Goal: Information Seeking & Learning: Learn about a topic

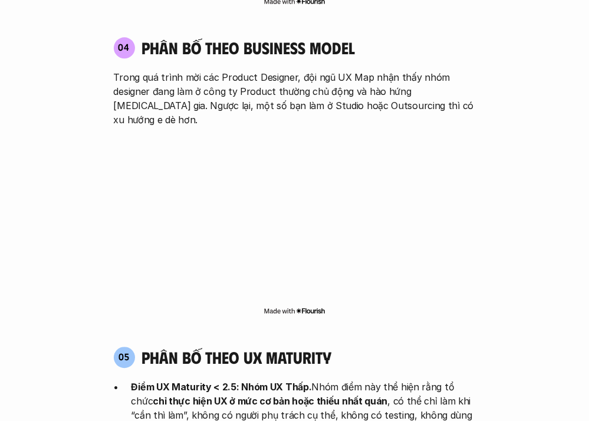
scroll to position [2075, 0]
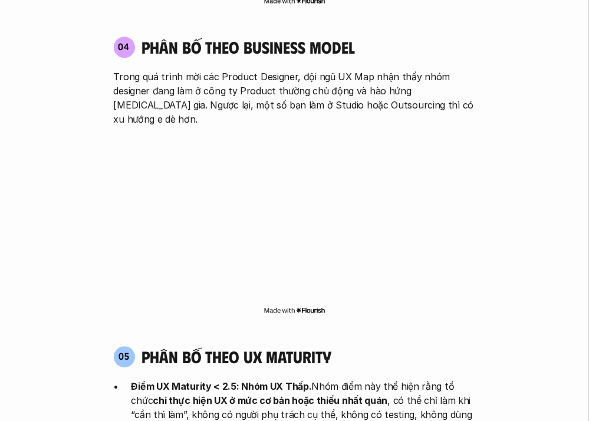
click at [364, 379] on p "Điểm UX Maturity < 2.5: Nhóm UX Thấp. Nhóm điểm này thể hiện rằng tổ chức chỉ t…" at bounding box center [303, 407] width 344 height 57
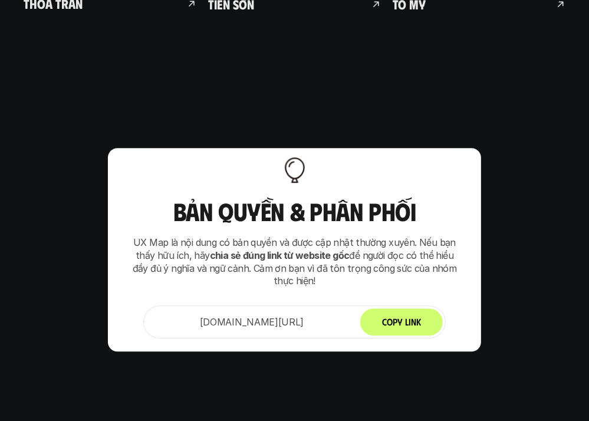
scroll to position [8206, 0]
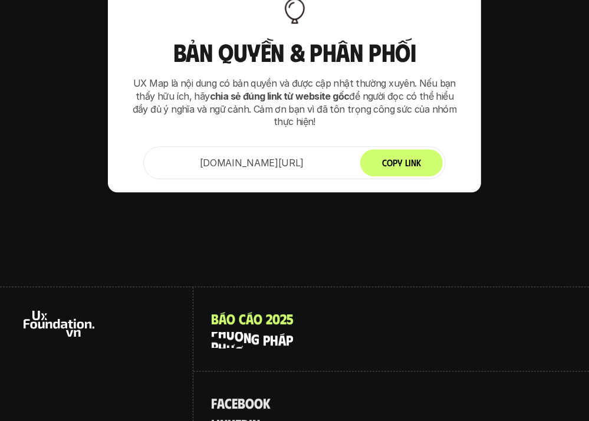
click at [261, 332] on p "p h ư ơ n g p h á p" at bounding box center [252, 339] width 82 height 15
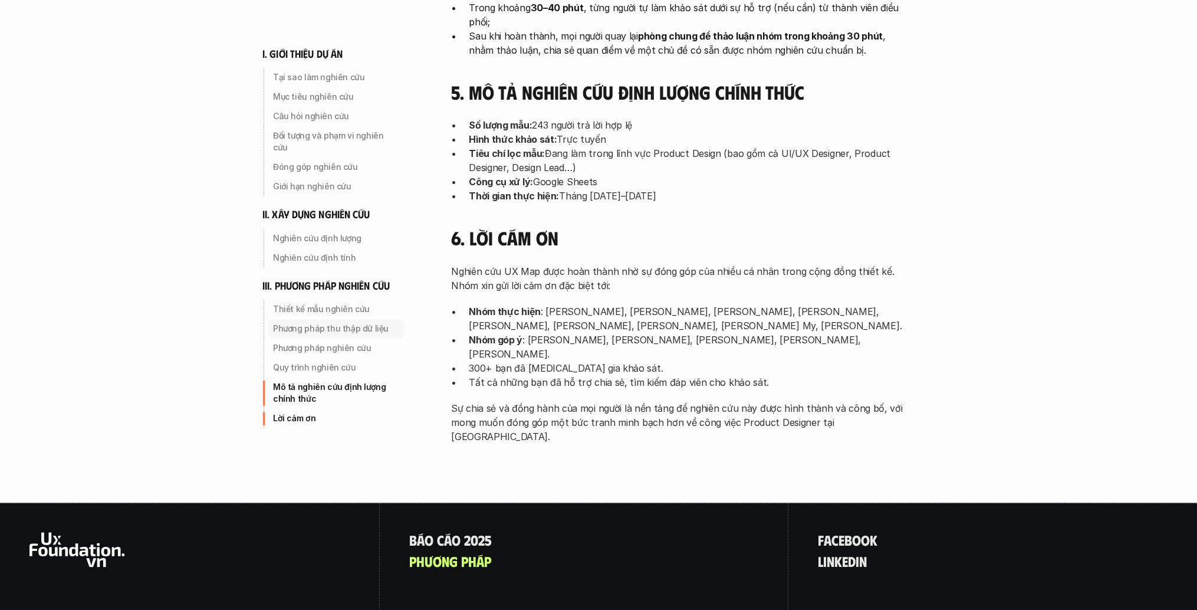
scroll to position [3730, 0]
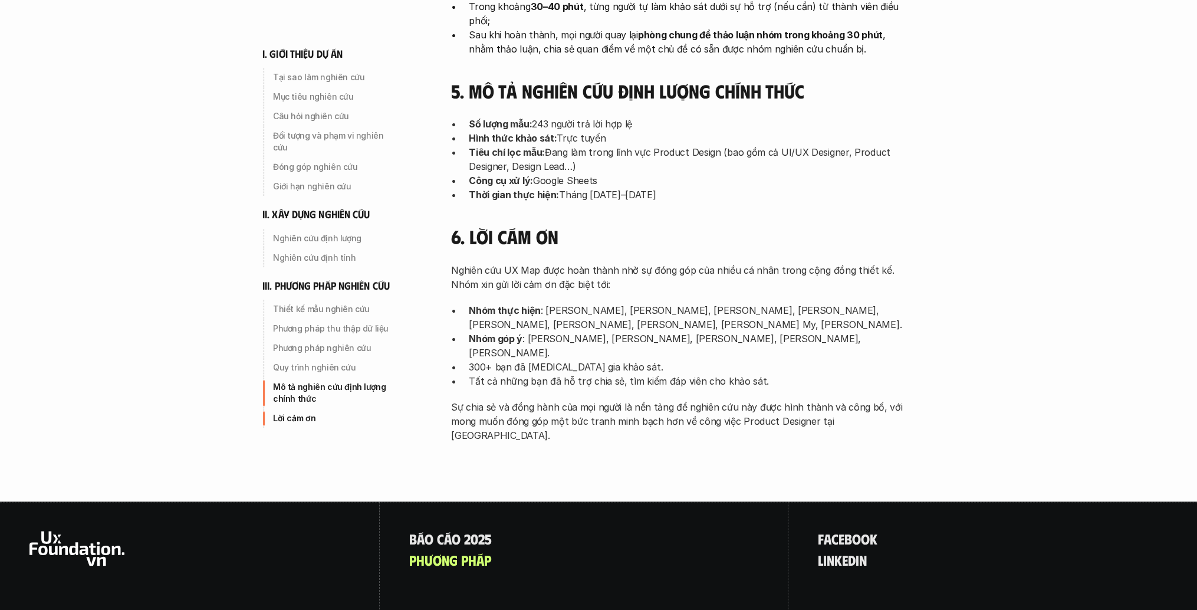
click at [313, 381] on p "Mô tả nghiên cứu định lượng chính thức" at bounding box center [336, 393] width 126 height 24
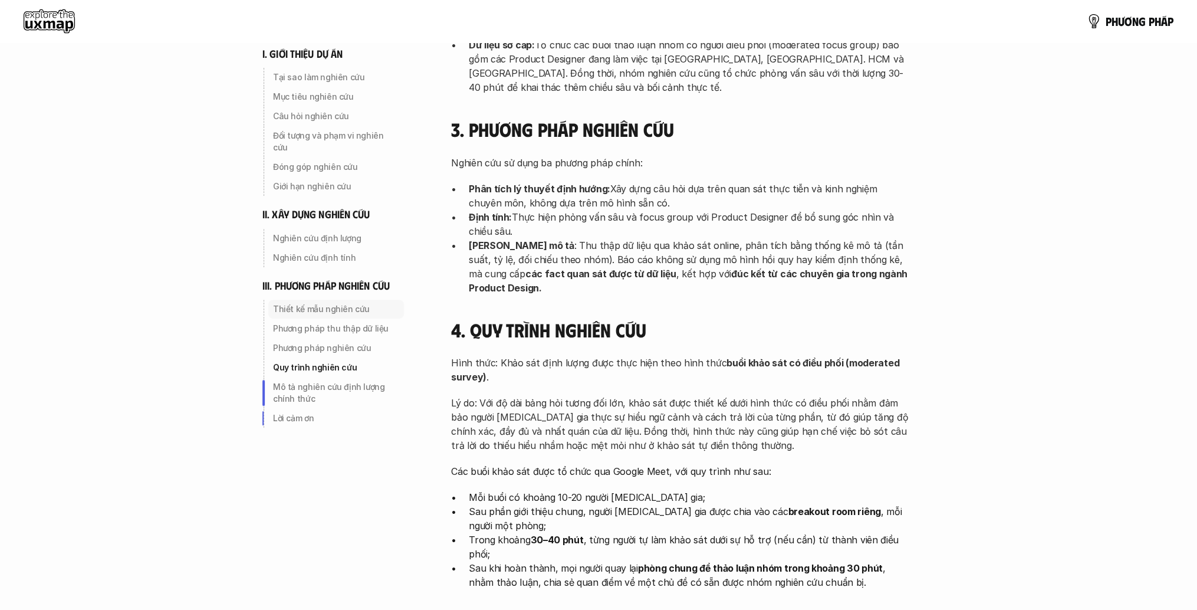
scroll to position [2867, 0]
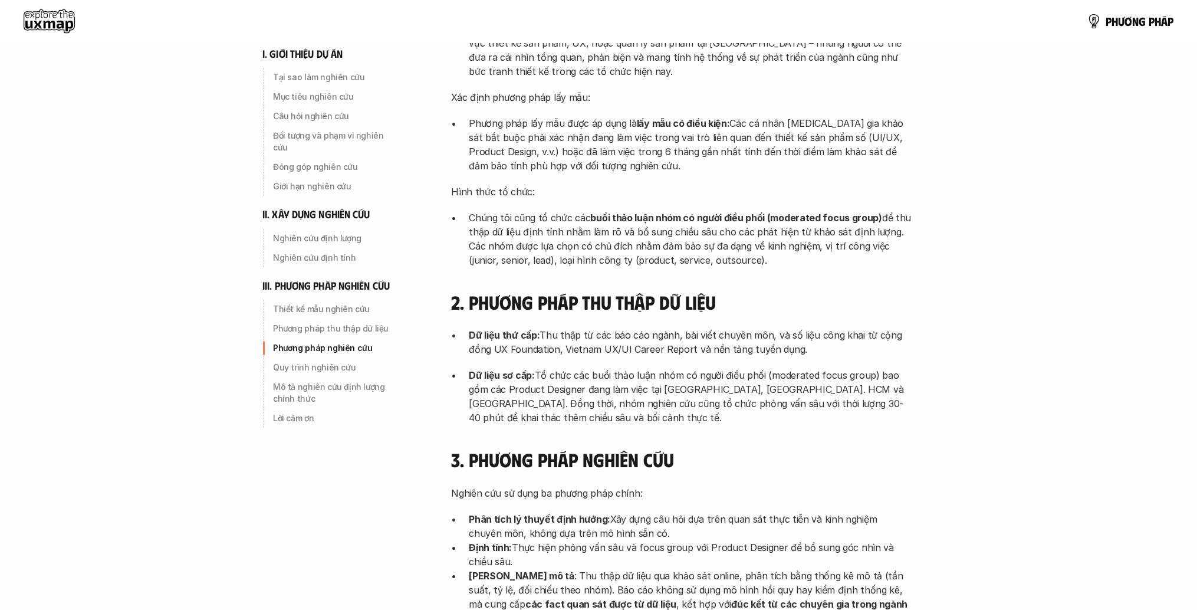
click at [38, 22] on use at bounding box center [49, 21] width 51 height 24
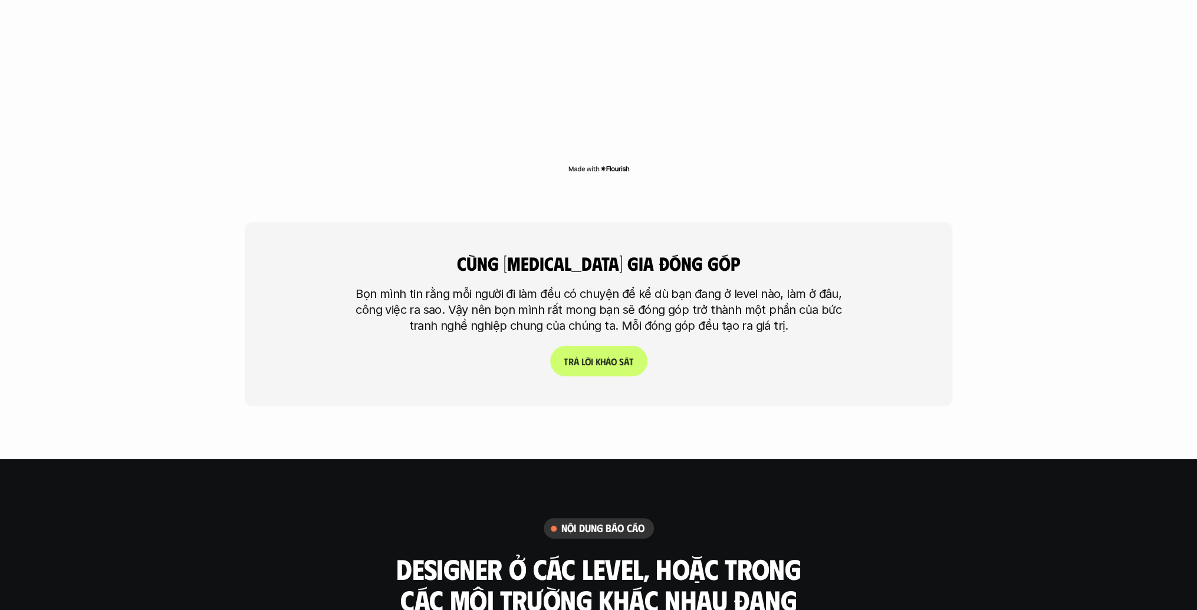
scroll to position [2971, 0]
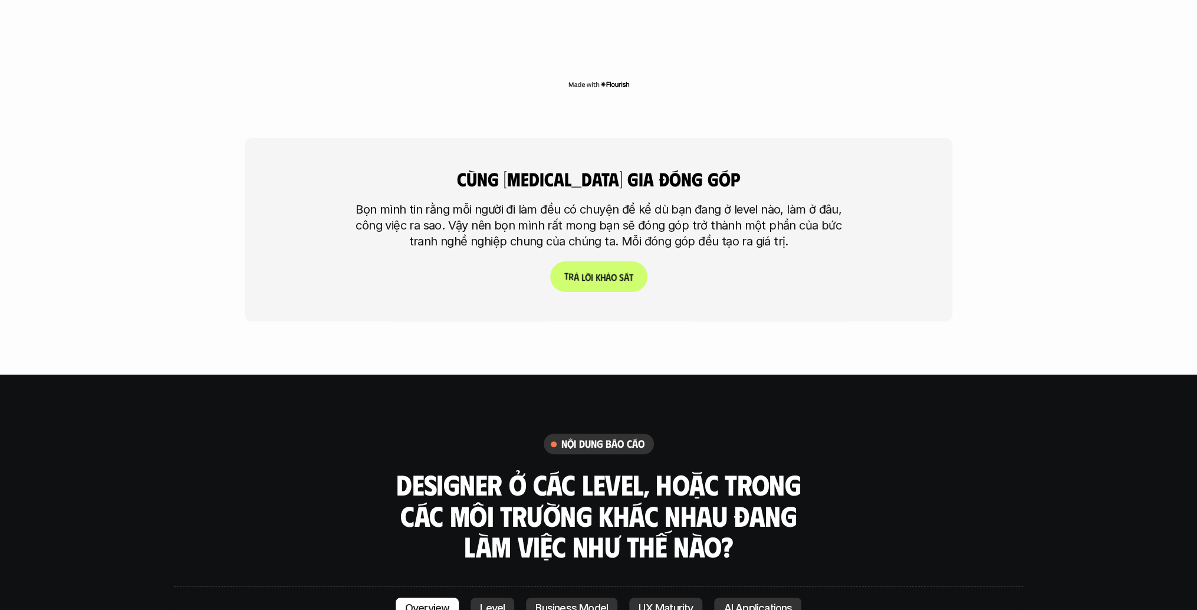
click at [579, 261] on link "T r ả l ờ i k h ả o s á t" at bounding box center [598, 276] width 97 height 31
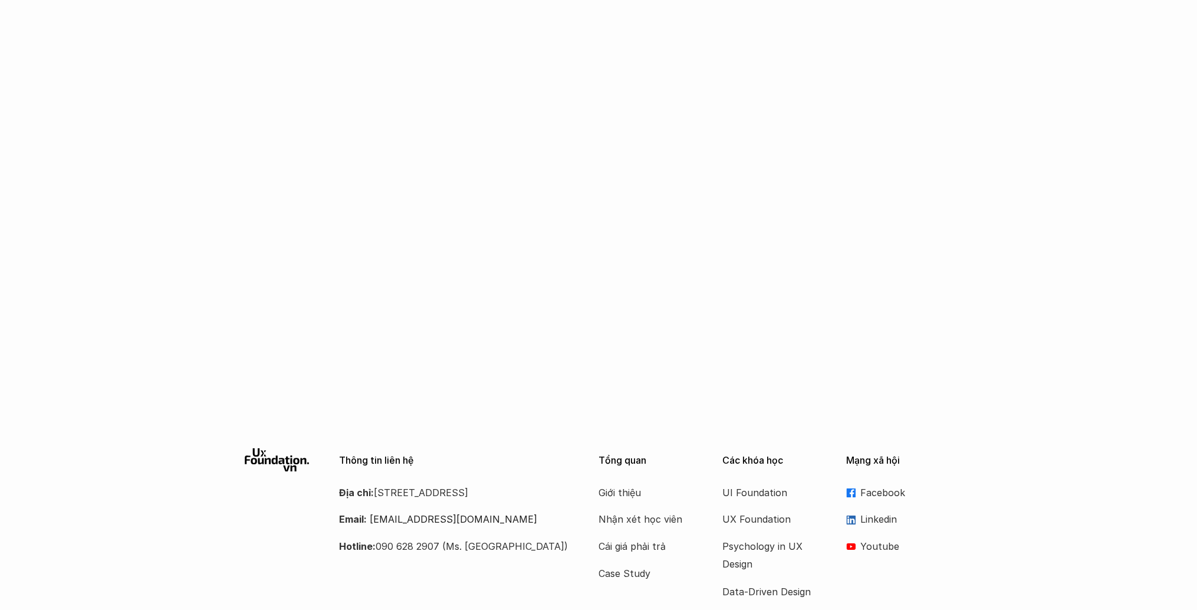
scroll to position [959, 0]
